Goal: Task Accomplishment & Management: Manage account settings

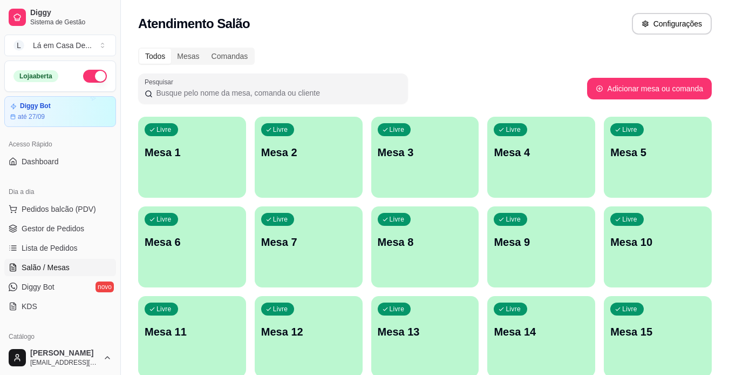
click at [51, 287] on span "Diggy Bot" at bounding box center [38, 286] width 33 height 11
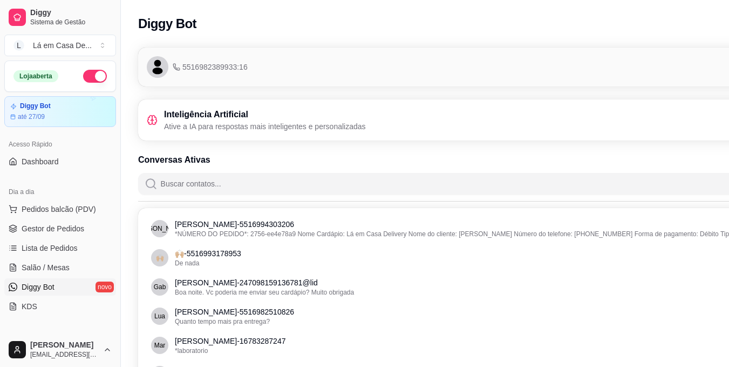
click at [157, 116] on icon at bounding box center [152, 119] width 11 height 11
click at [217, 62] on span "5516982389933:16" at bounding box center [210, 67] width 75 height 11
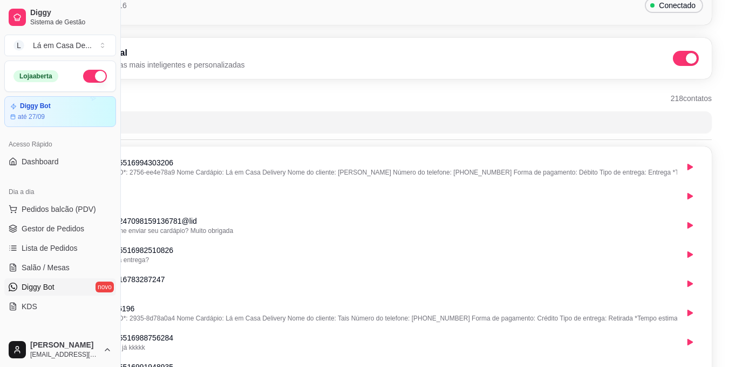
scroll to position [0, 121]
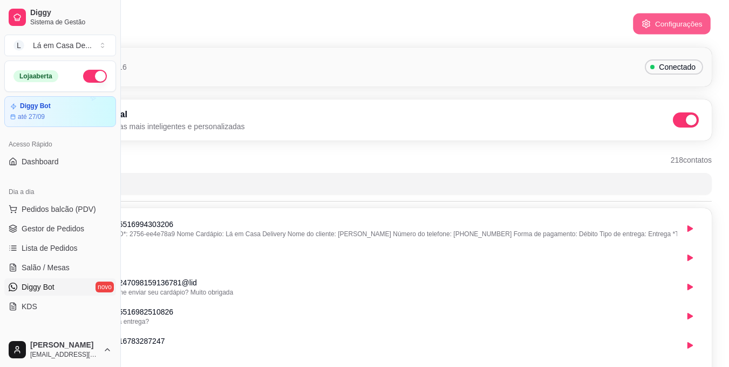
click at [667, 24] on button "Configurações" at bounding box center [672, 23] width 78 height 21
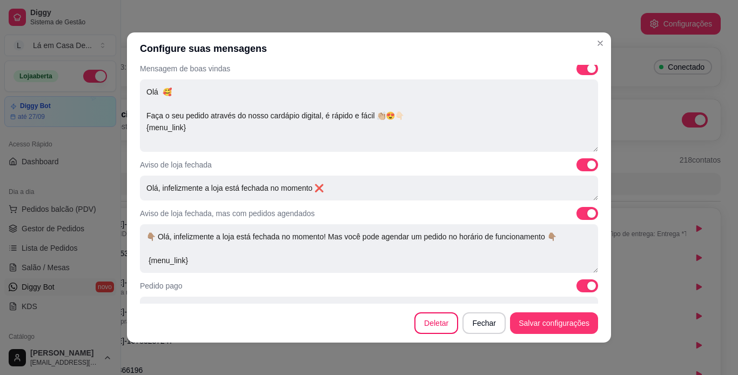
scroll to position [0, 0]
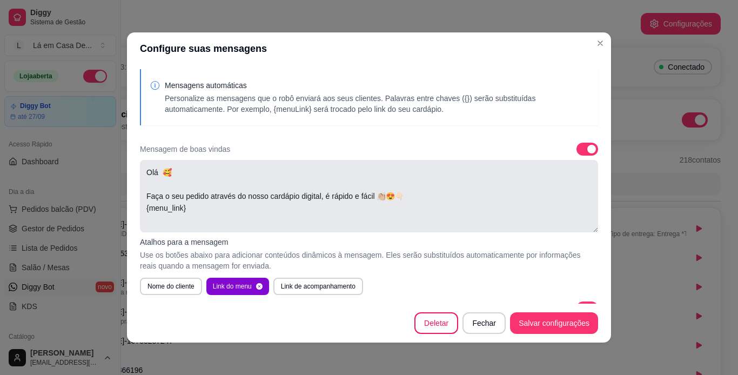
click at [169, 170] on textarea "Olá 🥰 Faça o seu pedido através do nosso cardápio digital, é rápido e fácil 👏🏼😍…" at bounding box center [369, 196] width 458 height 72
click at [183, 285] on button "Nome do cliente" at bounding box center [171, 286] width 62 height 17
type textarea "Olá 🥰{nome} Faça o seu pedido através do nosso cardápio digital, é rápido e fác…"
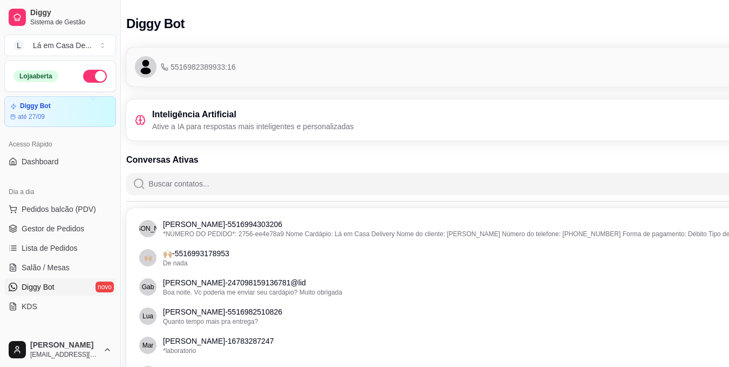
scroll to position [0, 8]
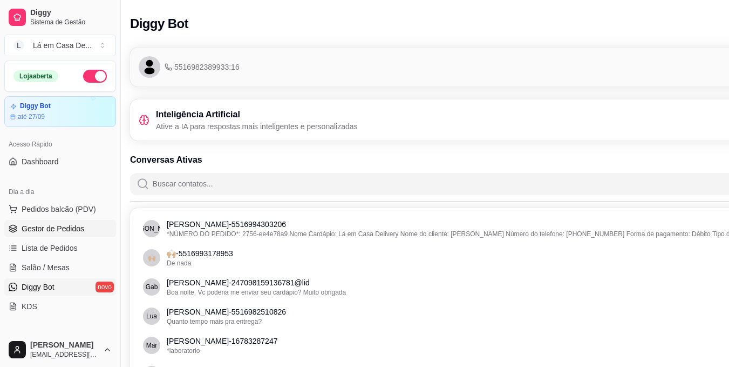
click at [52, 221] on link "Gestor de Pedidos" at bounding box center [60, 228] width 112 height 17
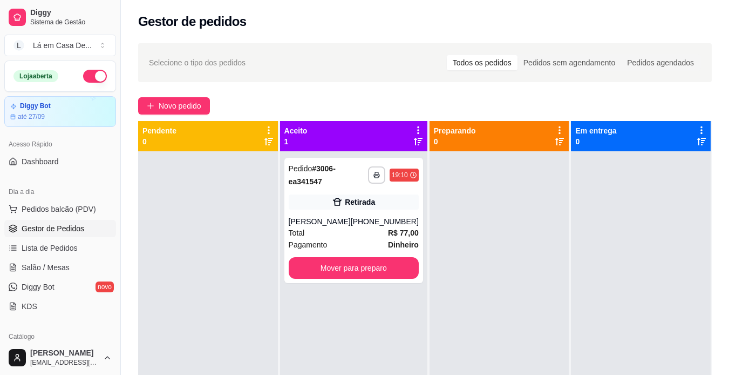
click at [164, 139] on p "0" at bounding box center [160, 141] width 34 height 11
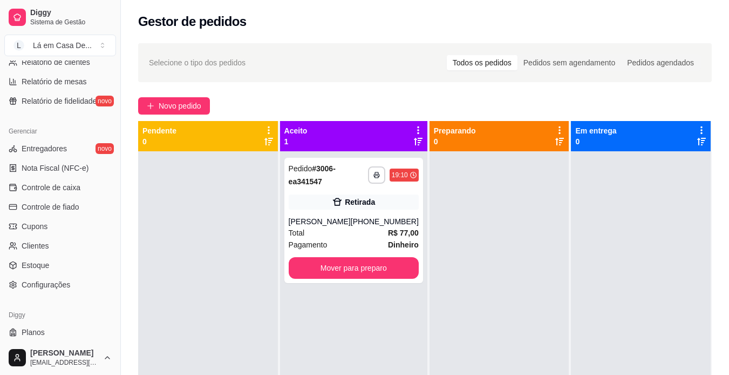
scroll to position [402, 0]
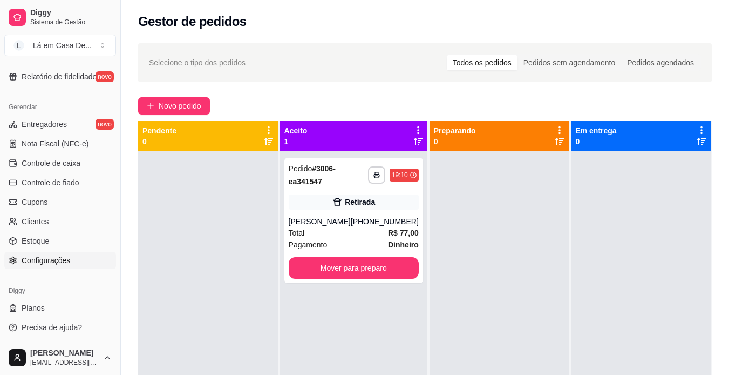
click at [59, 262] on span "Configurações" at bounding box center [46, 260] width 49 height 11
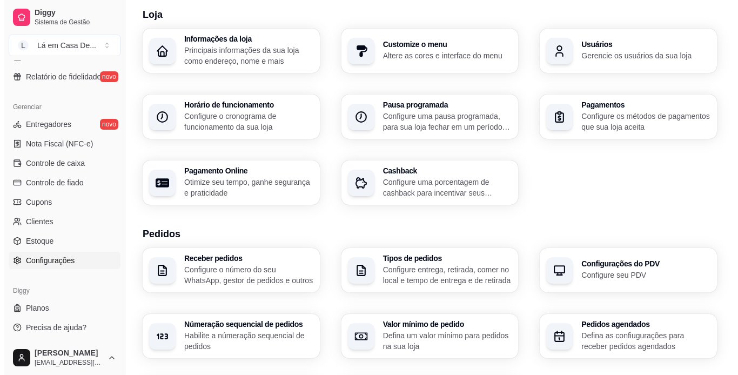
scroll to position [54, 0]
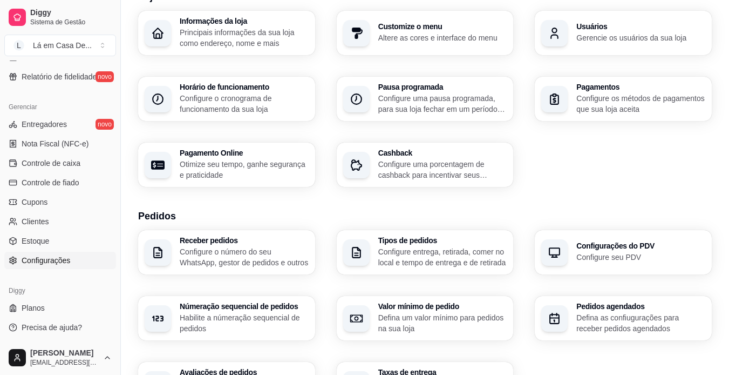
click at [215, 243] on h3 "Receber pedidos" at bounding box center [244, 240] width 129 height 8
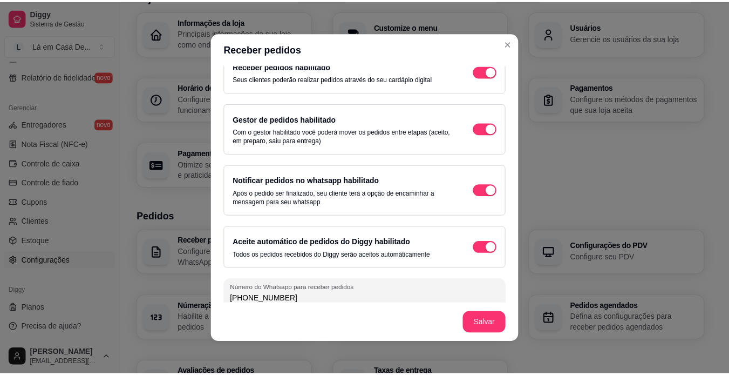
scroll to position [29, 0]
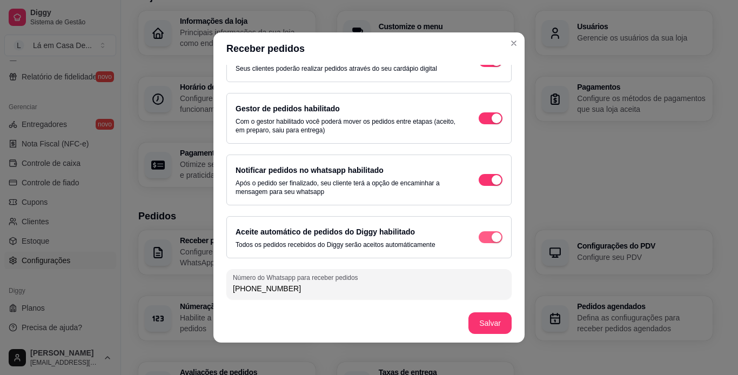
click at [491, 237] on div "button" at bounding box center [496, 237] width 10 height 10
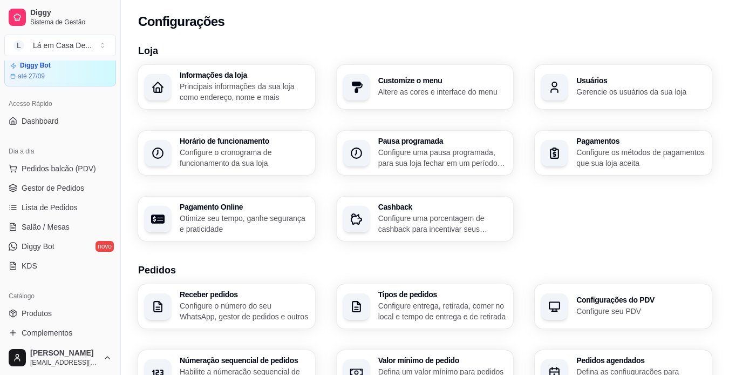
scroll to position [24, 0]
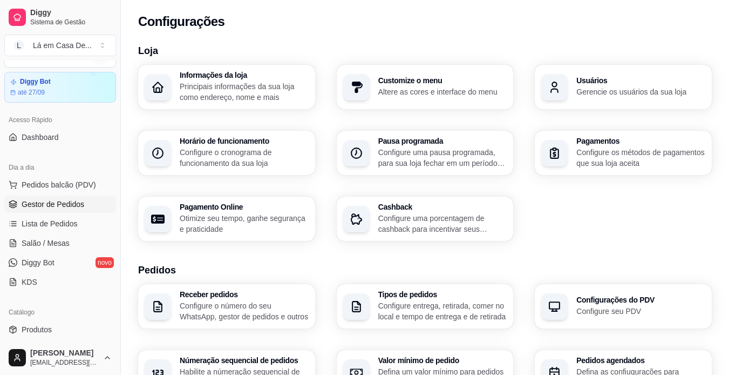
click at [58, 208] on span "Gestor de Pedidos" at bounding box center [53, 204] width 63 height 11
